Goal: Transaction & Acquisition: Purchase product/service

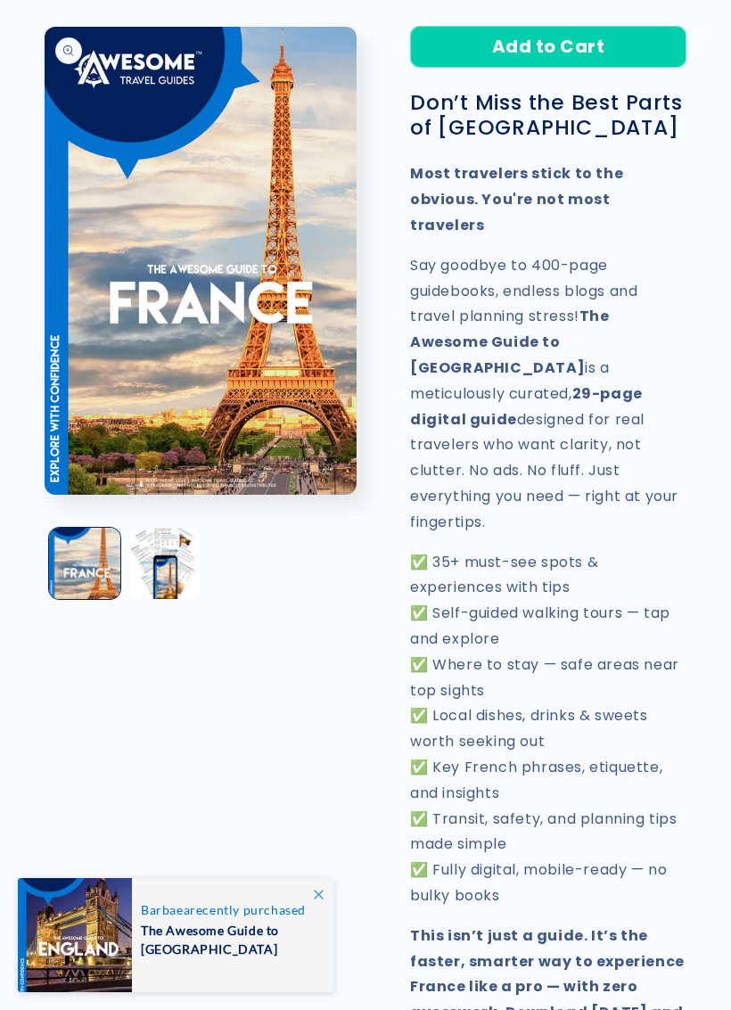
scroll to position [617, 0]
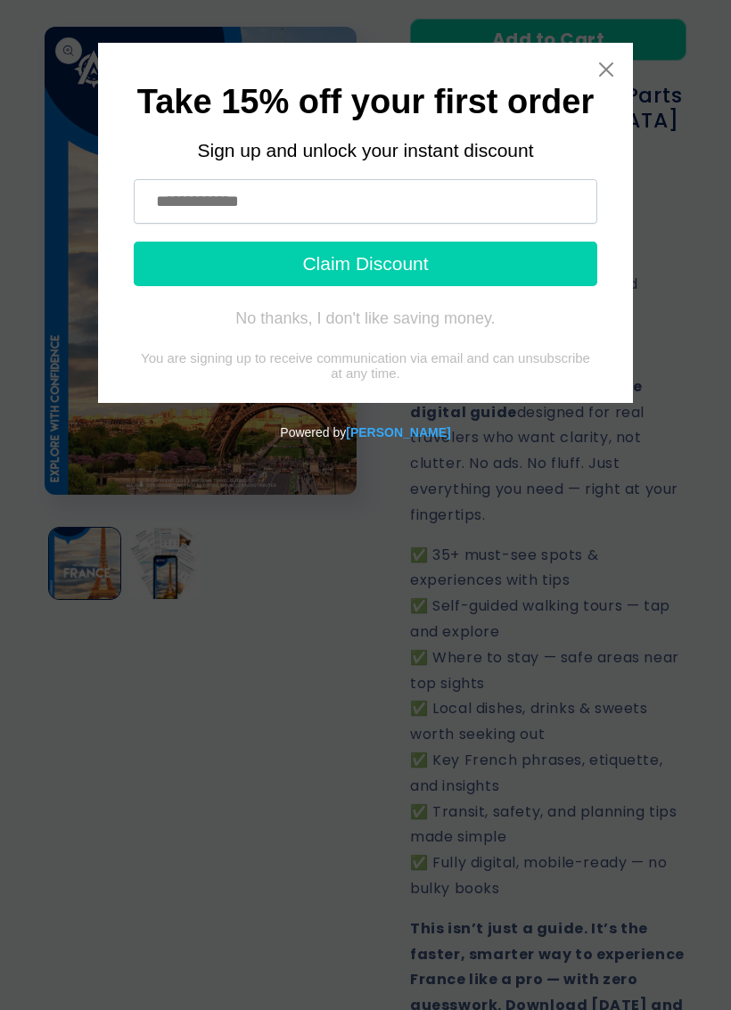
click at [431, 195] on input "text" at bounding box center [366, 201] width 464 height 45
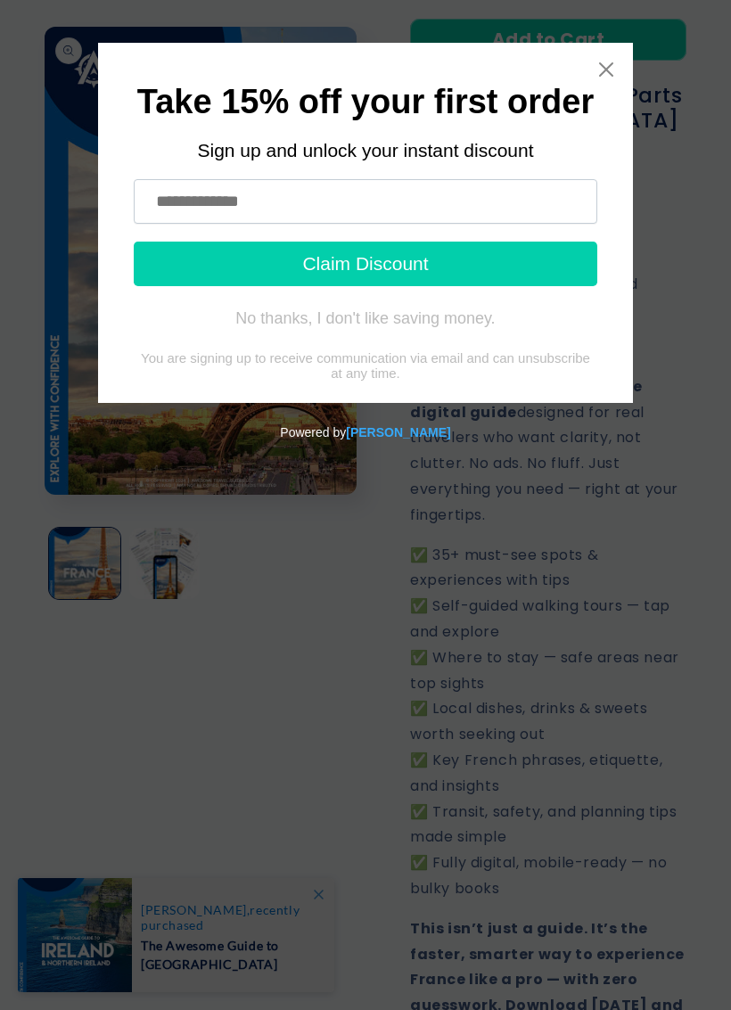
type input "**********"
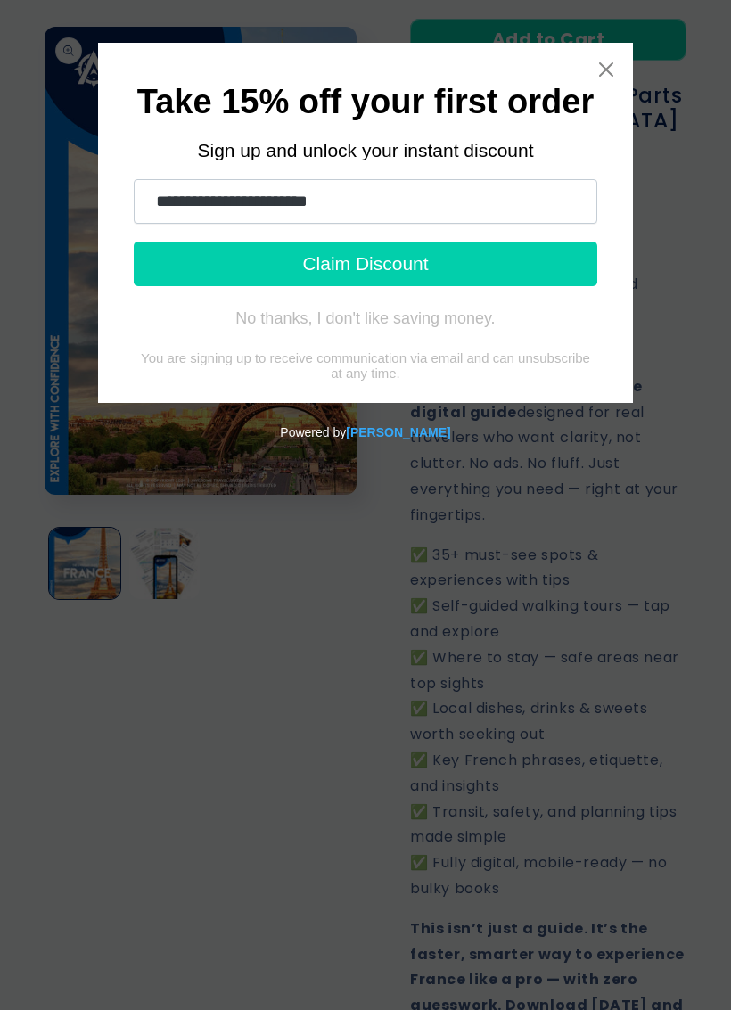
click at [430, 263] on button "Claim Discount" at bounding box center [366, 264] width 464 height 45
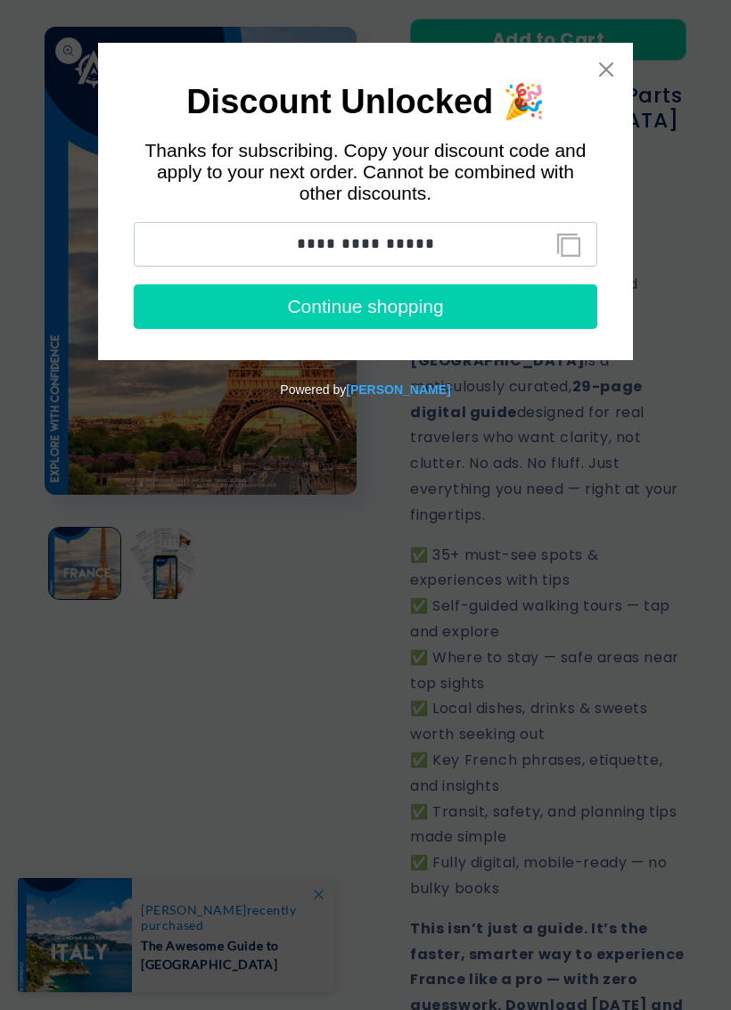
click at [406, 316] on button "Continue shopping" at bounding box center [366, 306] width 464 height 45
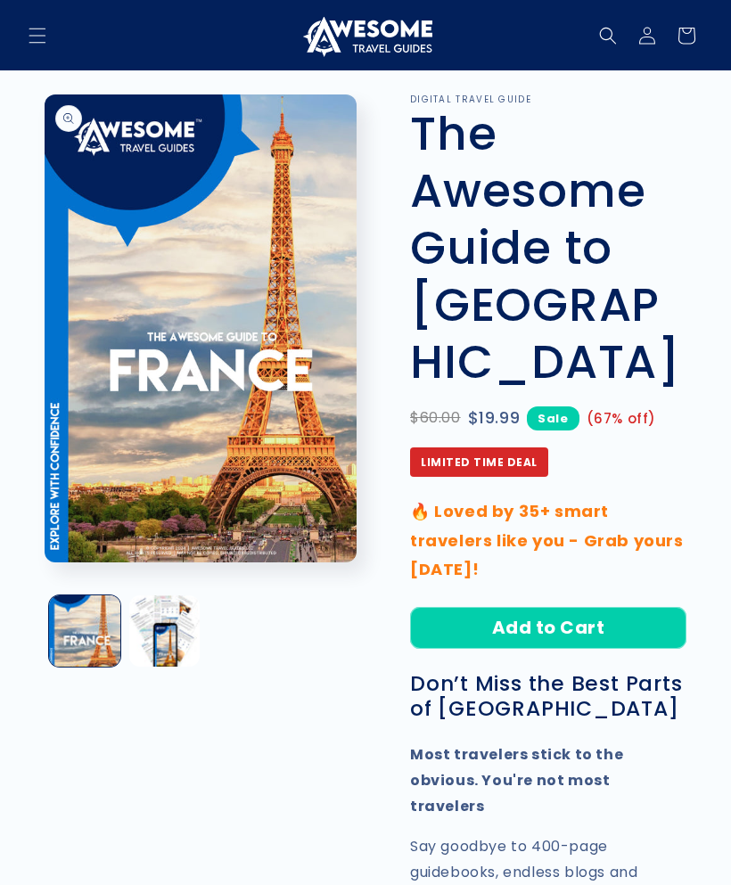
scroll to position [0, 0]
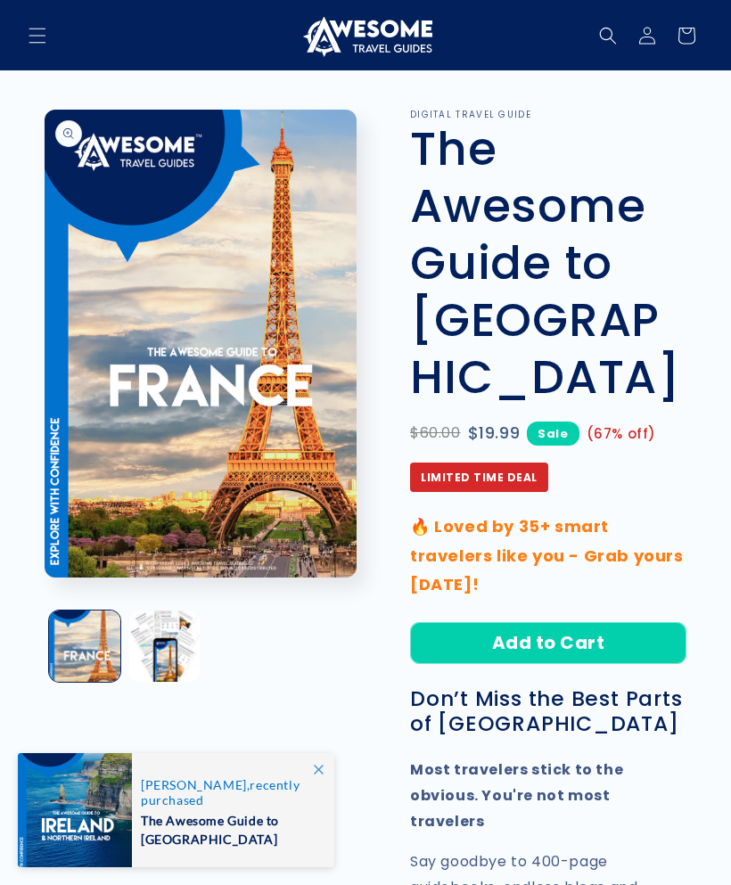
click at [577, 622] on button "Add to Cart" at bounding box center [548, 643] width 276 height 42
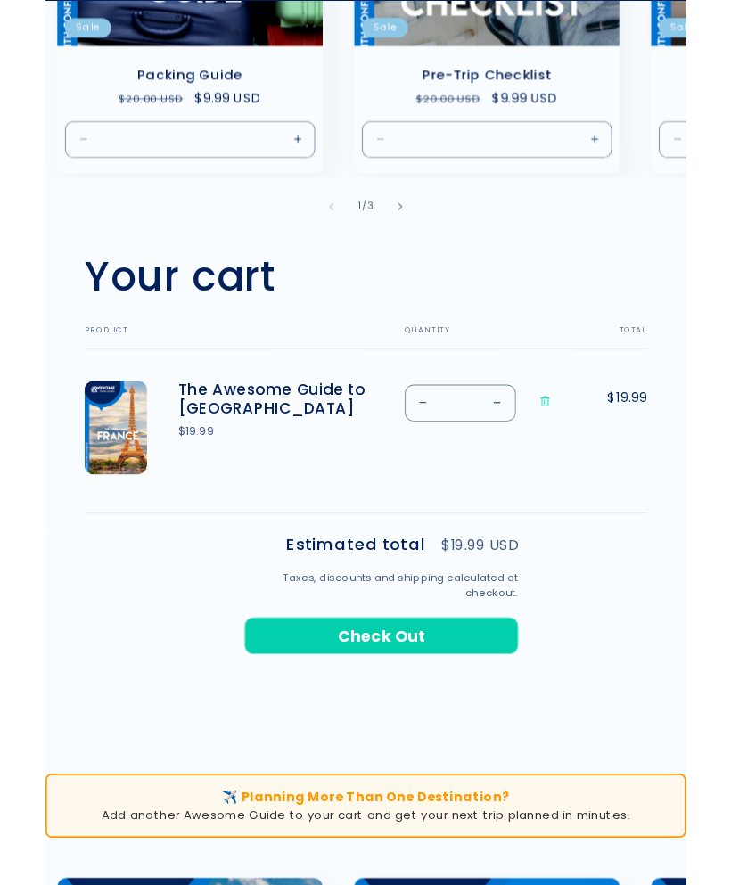
scroll to position [399, 0]
